Goal: Transaction & Acquisition: Purchase product/service

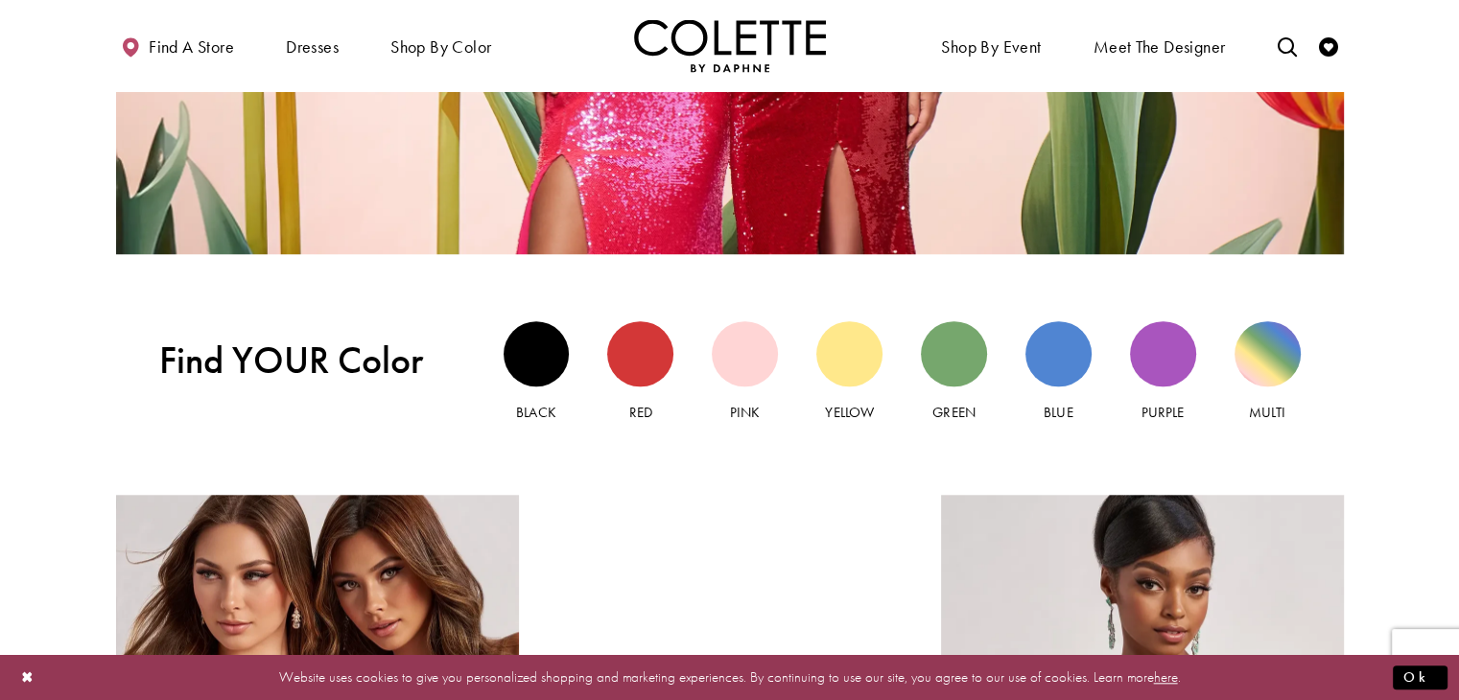
scroll to position [1727, 0]
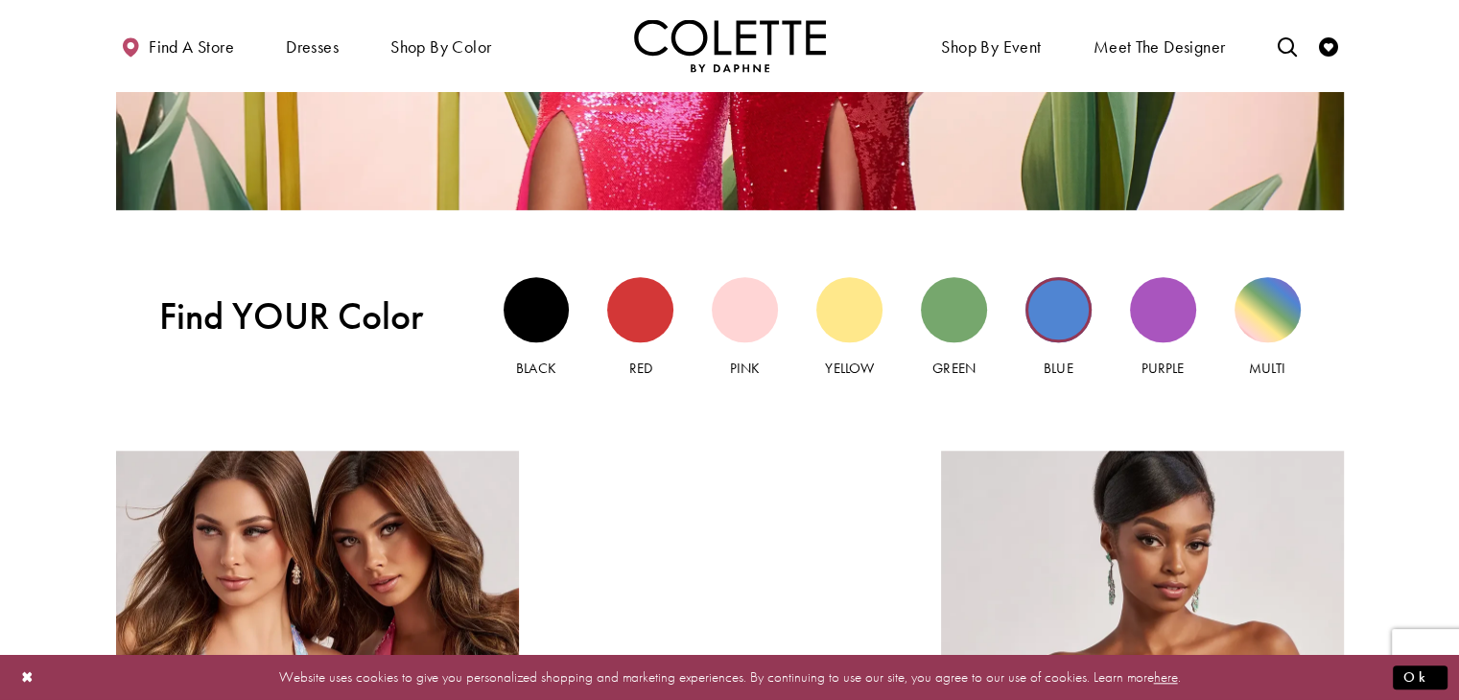
click at [1064, 327] on div "Blue view" at bounding box center [1059, 310] width 66 height 66
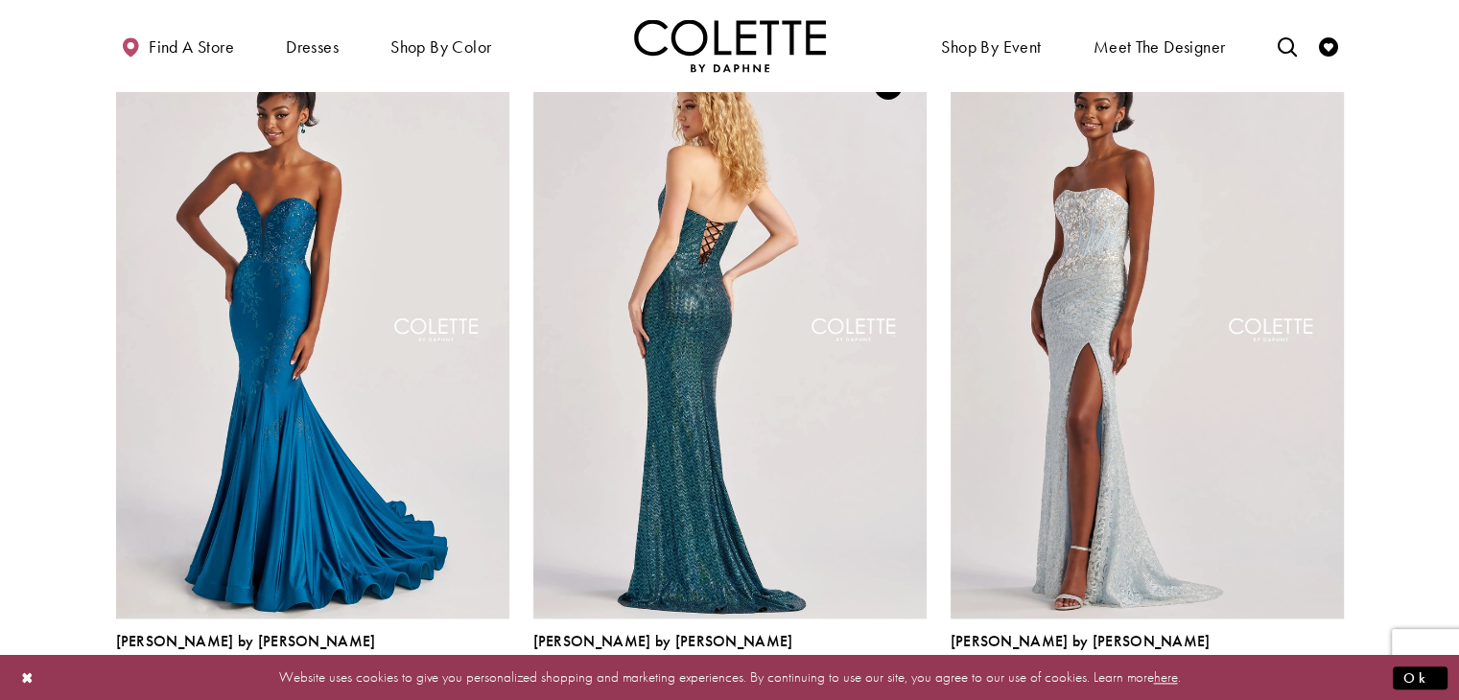
scroll to position [2207, 0]
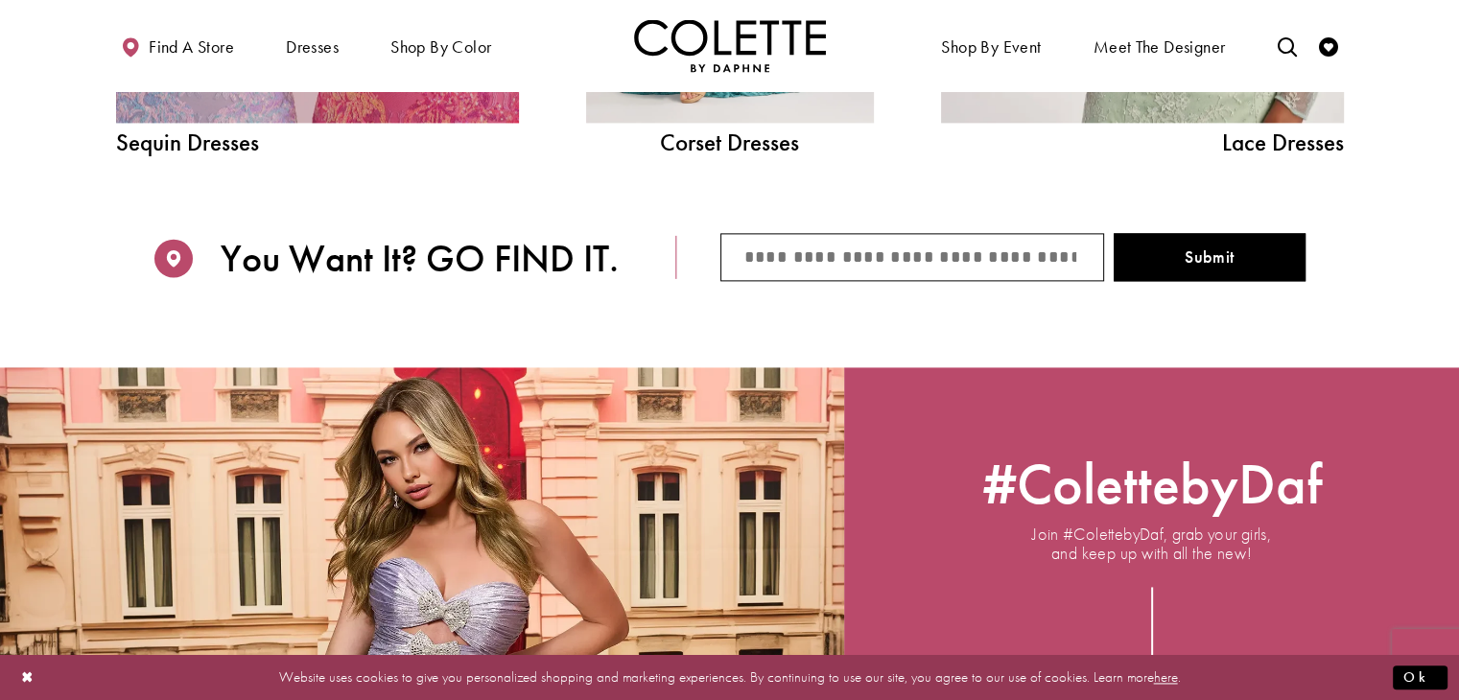
scroll to position [2536, 0]
